Goal: Download file/media

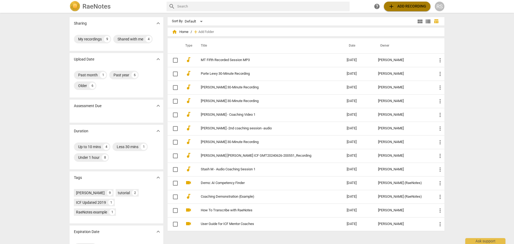
click at [397, 6] on span "add Add recording" at bounding box center [407, 6] width 38 height 6
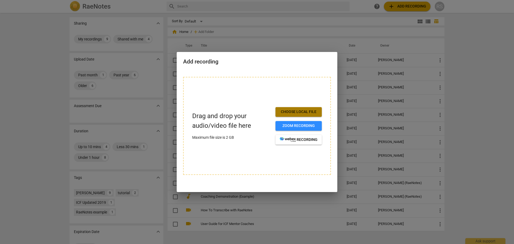
click at [298, 111] on span "Choose local file" at bounding box center [299, 111] width 38 height 5
click at [312, 110] on span "Choose local file" at bounding box center [299, 111] width 38 height 5
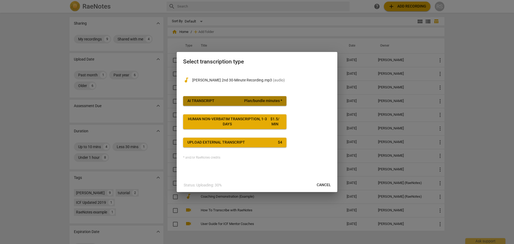
click at [261, 102] on span "Plan/bundle minutes *" at bounding box center [263, 100] width 38 height 5
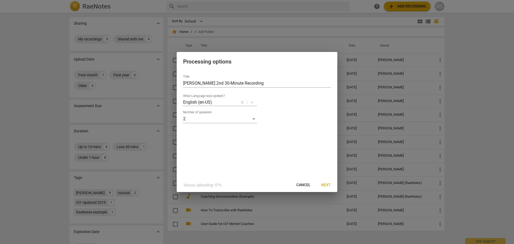
click at [330, 183] on span "Next" at bounding box center [327, 184] width 10 height 5
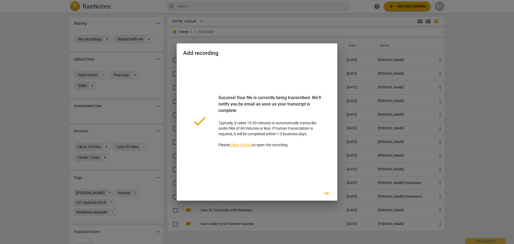
click at [245, 145] on link "follow the link" at bounding box center [241, 145] width 23 height 4
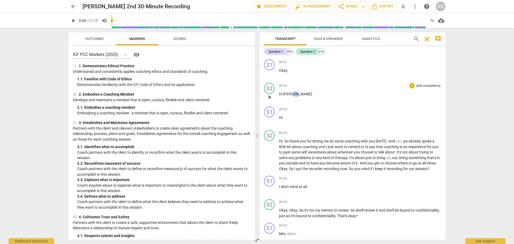
drag, startPoint x: 296, startPoint y: 95, endPoint x: 293, endPoint y: 94, distance: 2.8
click at [293, 94] on p "Hi [PERSON_NAME] ." at bounding box center [360, 94] width 162 height 6
drag, startPoint x: 74, startPoint y: 22, endPoint x: 402, endPoint y: 197, distance: 372.2
click at [74, 23] on span "play_arrow" at bounding box center [73, 20] width 6 height 6
click at [310, 87] on div "00:02 + Add competency keyboard_arrow_right" at bounding box center [360, 85] width 162 height 5
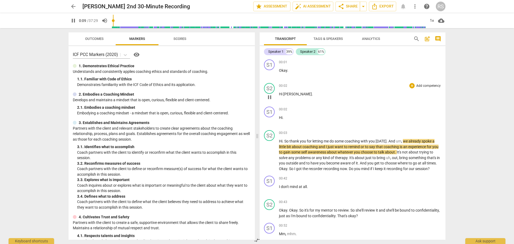
click at [296, 95] on span "[PERSON_NAME]" at bounding box center [297, 94] width 29 height 4
type input "11"
click at [320, 40] on span "Tags & Speakers" at bounding box center [328, 39] width 29 height 4
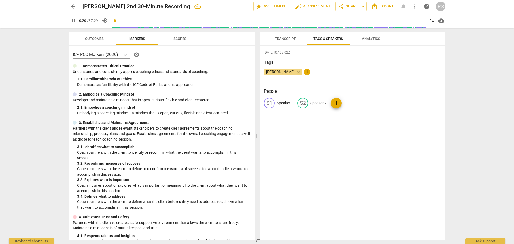
click at [287, 102] on p "Speaker 1" at bounding box center [285, 103] width 16 height 6
type input "22"
type input "C"
type input "23"
type input "Co"
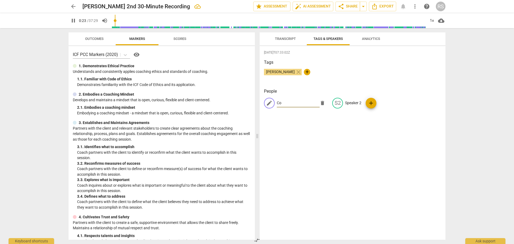
type input "24"
type input "Ca"
type input "24"
type input "[PERSON_NAME]"
type input "25"
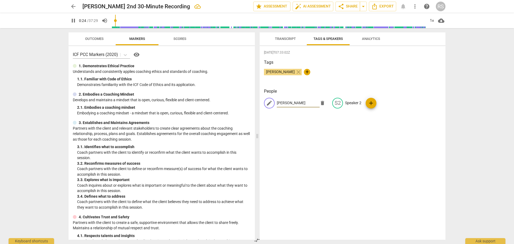
type input "Ca"
type input "25"
type input "C"
type input "26"
type input "Co"
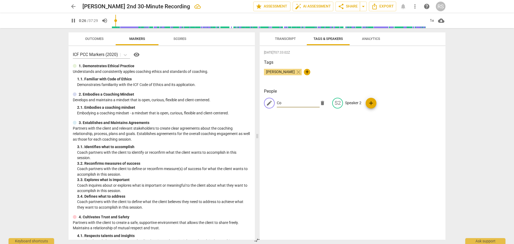
type input "26"
type input "Coa"
type input "27"
type input "Coac"
type input "27"
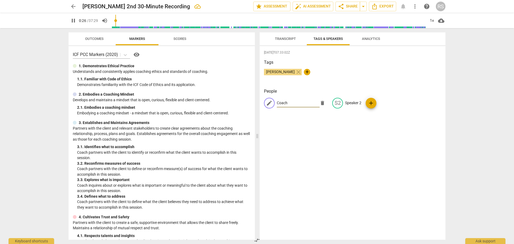
type input "Coach"
type input "27"
type input "Coach N"
type input "27"
type input "Coach [PERSON_NAME]"
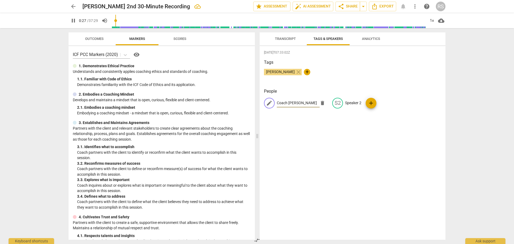
type input "28"
type input "Coach [PERSON_NAME]"
type input "28"
type input "Coach [PERSON_NAME]"
type input "28"
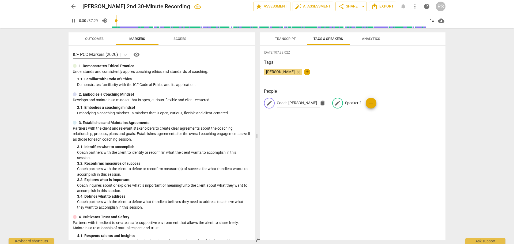
click at [356, 104] on p "Speaker 2" at bounding box center [353, 103] width 16 height 6
type input "32"
type input "C"
type input "32"
type input "Cl"
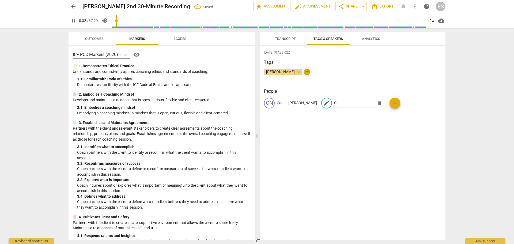
type input "33"
type input "Clie"
type input "33"
type input "Clien"
type input "33"
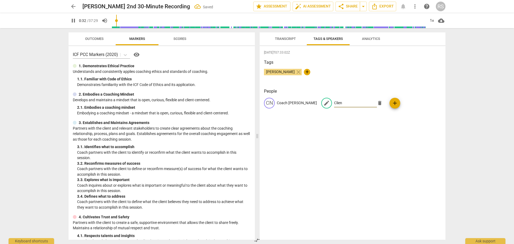
type input "Client"
type input "33"
type input "Client:"
type input "34"
type input "Client:"
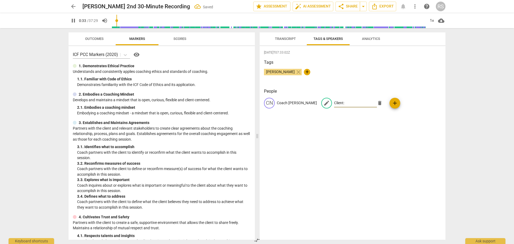
type input "34"
type input "Client: C"
type input "34"
type input "Client: Cl"
type input "35"
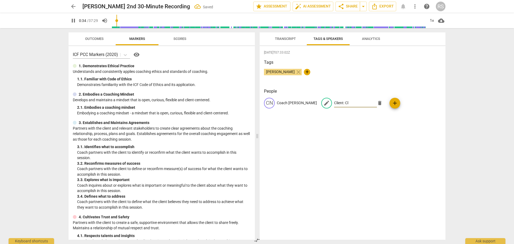
type input "Client: Cla"
type input "35"
type input "Client: [PERSON_NAME]"
type input "35"
type input "Client: [PERSON_NAME]"
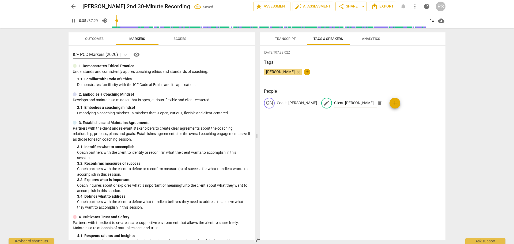
type input "35"
type input "Client: [PERSON_NAME]"
type input "36"
type input "Client: [PERSON_NAME]"
type input "36"
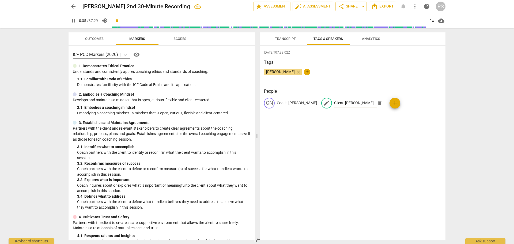
type input "Client: [PERSON_NAME]"
drag, startPoint x: 343, startPoint y: 105, endPoint x: 288, endPoint y: 103, distance: 54.7
click at [339, 104] on input "Client: [PERSON_NAME]" at bounding box center [355, 103] width 43 height 9
type input "39"
type input "Client: [PERSON_NAME]"
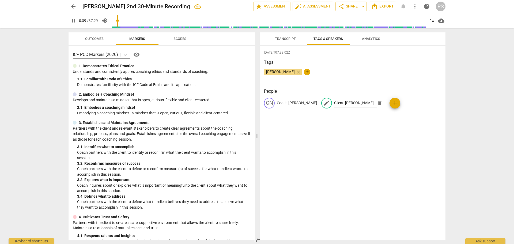
click at [281, 105] on p "Coach [PERSON_NAME]" at bounding box center [297, 103] width 40 height 6
click at [372, 40] on span "Analytics" at bounding box center [371, 39] width 18 height 4
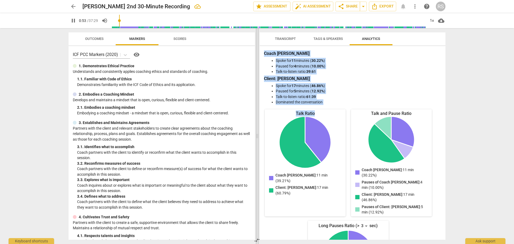
drag, startPoint x: 329, startPoint y: 105, endPoint x: 258, endPoint y: 58, distance: 85.5
click at [258, 58] on div "Outcomes Markers Scores ICF PCC Markers (2020) visibility 1. Demonstrates Ethic…" at bounding box center [257, 136] width 386 height 216
copy div "Transcript Tags & Speakers Analytics Coach [PERSON_NAME] 39% Client: [PERSON_NA…"
click at [293, 42] on span "Transcript" at bounding box center [286, 38] width 34 height 7
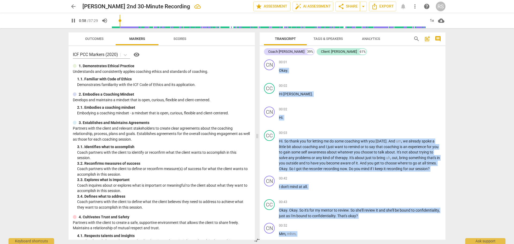
scroll to position [251, 0]
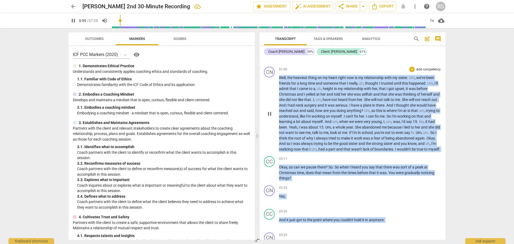
click at [336, 107] on span "was" at bounding box center [332, 105] width 8 height 4
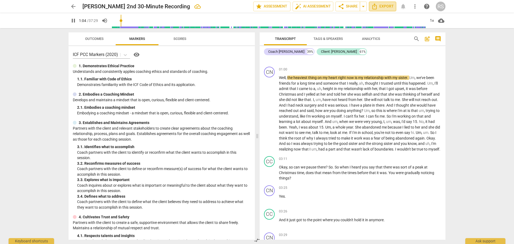
click at [387, 6] on span "Export" at bounding box center [383, 6] width 23 height 6
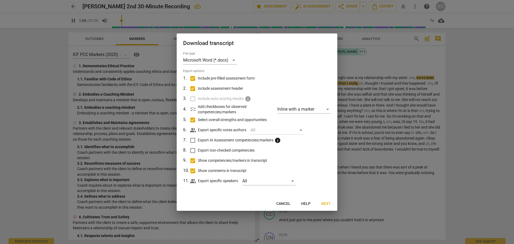
type input "70"
click at [194, 80] on input "Include pre-filled assessment form" at bounding box center [193, 78] width 10 height 10
checkbox input "false"
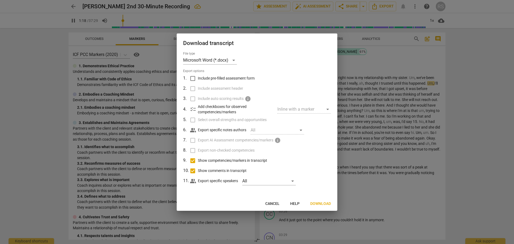
type input "78"
click at [192, 80] on input "Include pre-filled assessment form" at bounding box center [193, 78] width 10 height 10
checkbox input "true"
type input "83"
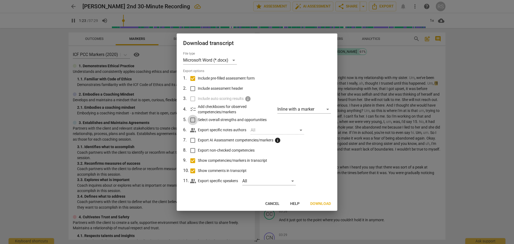
click at [192, 118] on input "Select overall strengths and opportunities" at bounding box center [193, 120] width 10 height 10
checkbox input "true"
click at [328, 202] on span "Next" at bounding box center [327, 203] width 10 height 5
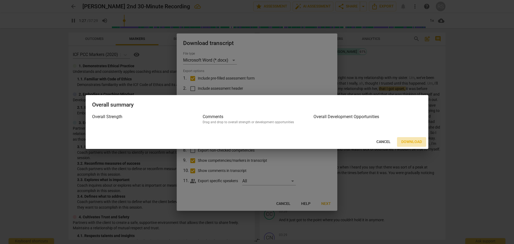
click at [416, 143] on span "Download" at bounding box center [412, 141] width 21 height 5
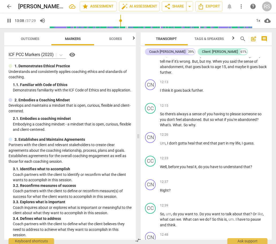
scroll to position [2634, 0]
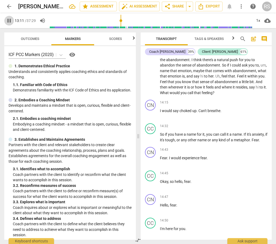
click at [11, 22] on span "pause" at bounding box center [9, 20] width 6 height 6
drag, startPoint x: 121, startPoint y: 21, endPoint x: 106, endPoint y: 23, distance: 15.7
click at [106, 23] on input "range" at bounding box center [151, 20] width 203 height 17
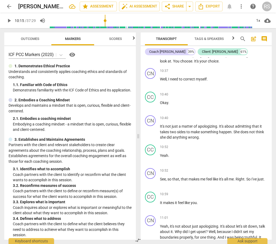
scroll to position [2009, 0]
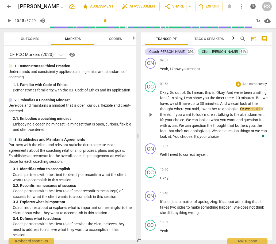
click at [187, 117] on p "Okay . So out of . So I mean , this is . Okay . And we've been chatting for . I…" at bounding box center [214, 115] width 108 height 50
click at [186, 117] on p "Okay . So out of . So I mean , this is . Okay . And we've been chatting for . I…" at bounding box center [214, 115] width 108 height 50
click at [11, 22] on span "play_arrow" at bounding box center [9, 20] width 6 height 6
click at [87, 22] on input "range" at bounding box center [151, 20] width 203 height 17
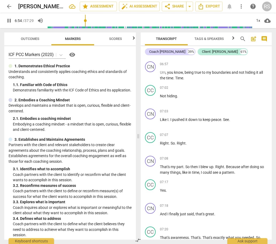
click at [78, 21] on input "range" at bounding box center [149, 20] width 205 height 17
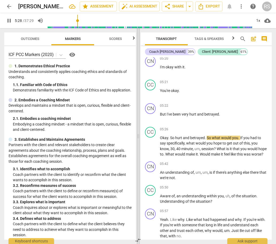
scroll to position [1055, 0]
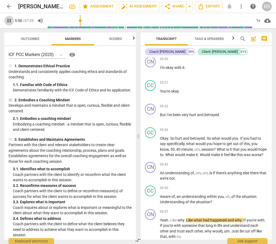
click at [7, 22] on span "pause" at bounding box center [9, 20] width 6 height 6
click at [9, 20] on span "play_arrow" at bounding box center [9, 20] width 6 height 6
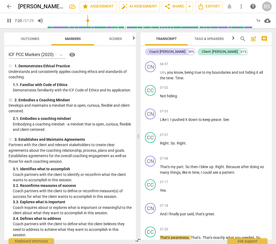
scroll to position [1535, 0]
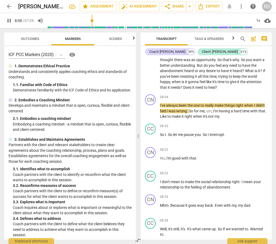
drag, startPoint x: 11, startPoint y: 22, endPoint x: 2, endPoint y: 23, distance: 9.0
click at [11, 22] on span "pause" at bounding box center [9, 20] width 6 height 6
click at [9, 20] on span "play_arrow" at bounding box center [9, 20] width 6 height 6
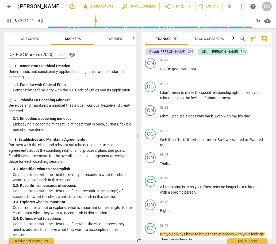
scroll to position [1820, 0]
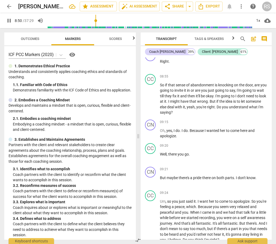
click at [11, 20] on span "pause" at bounding box center [9, 20] width 6 height 6
type input "531"
